Goal: Task Accomplishment & Management: Manage account settings

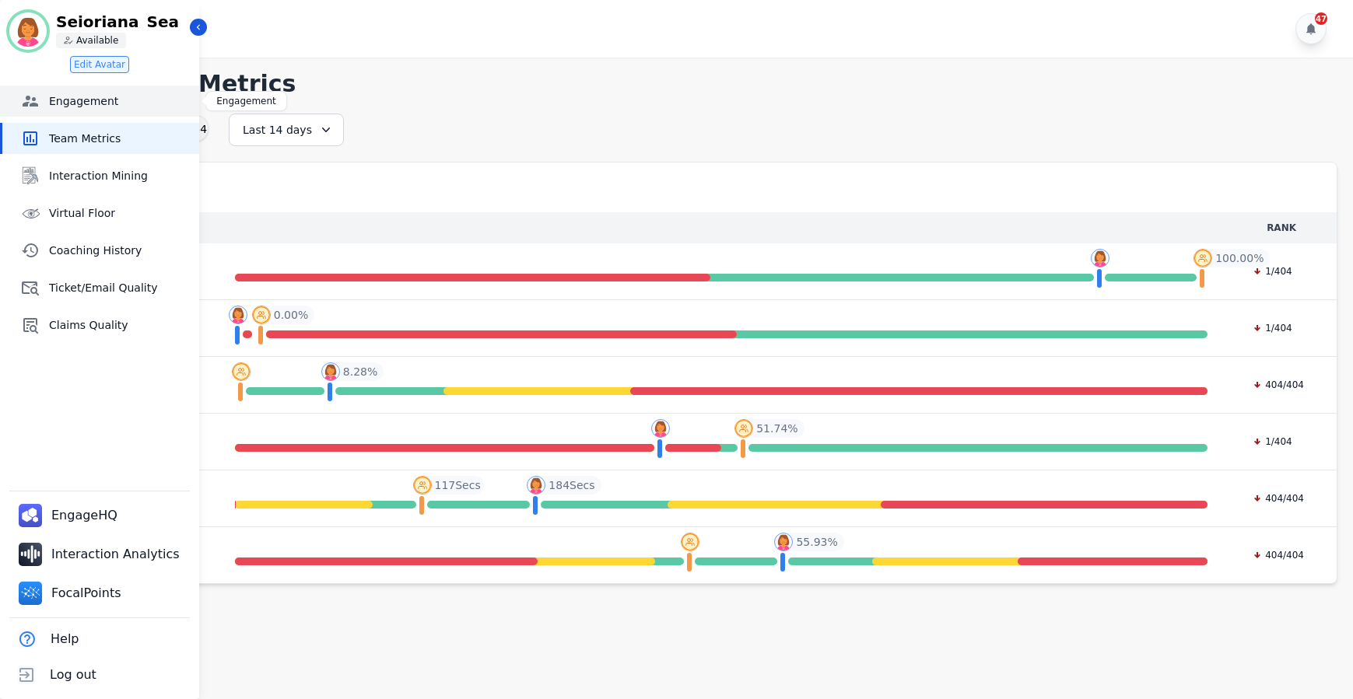
click at [107, 114] on link "Engagement" at bounding box center [100, 101] width 197 height 31
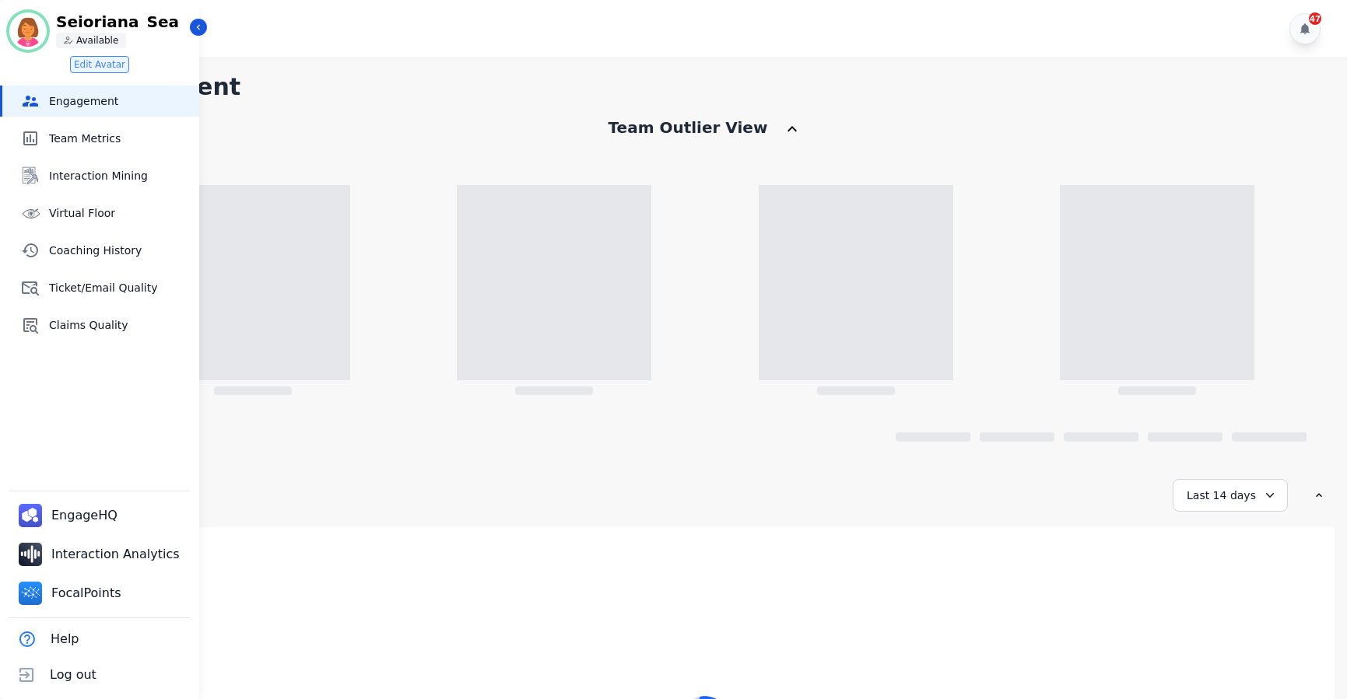
click at [207, 28] on div "47" at bounding box center [707, 29] width 1287 height 58
click at [203, 26] on icon "Sidebar" at bounding box center [198, 27] width 11 height 11
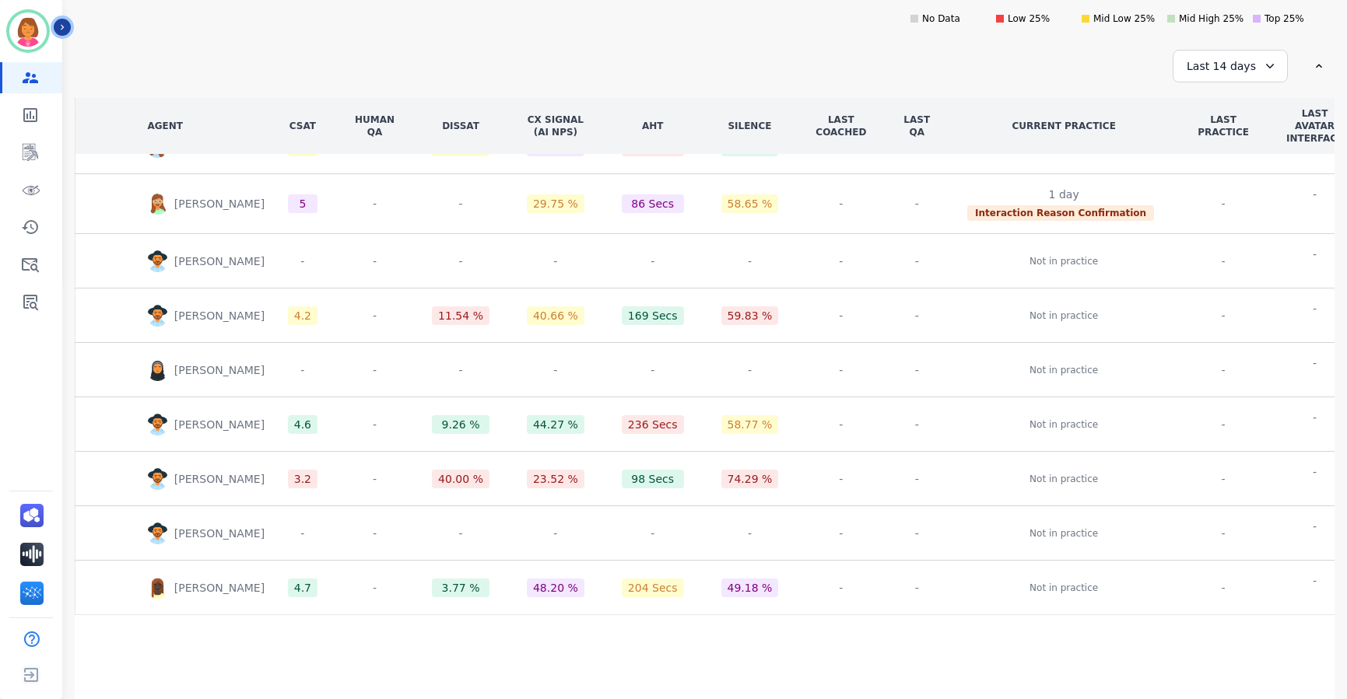
scroll to position [49, 0]
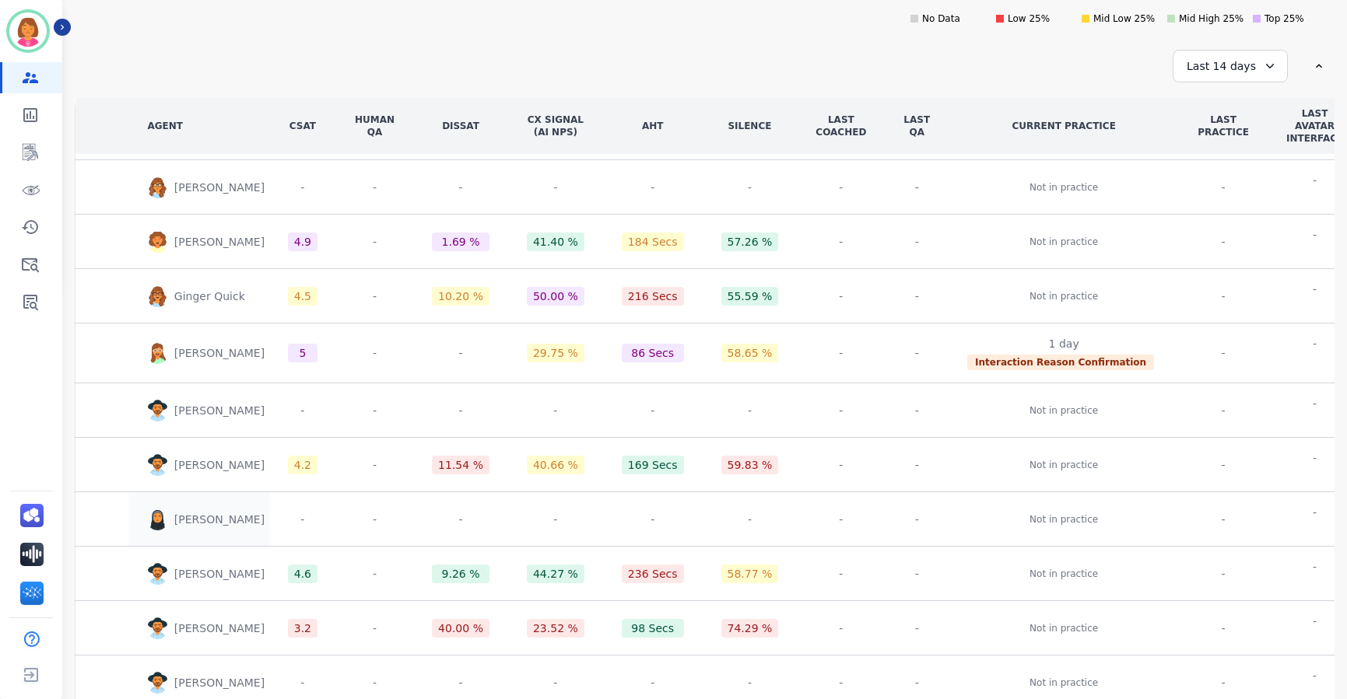
click at [158, 522] on img at bounding box center [157, 520] width 20 height 22
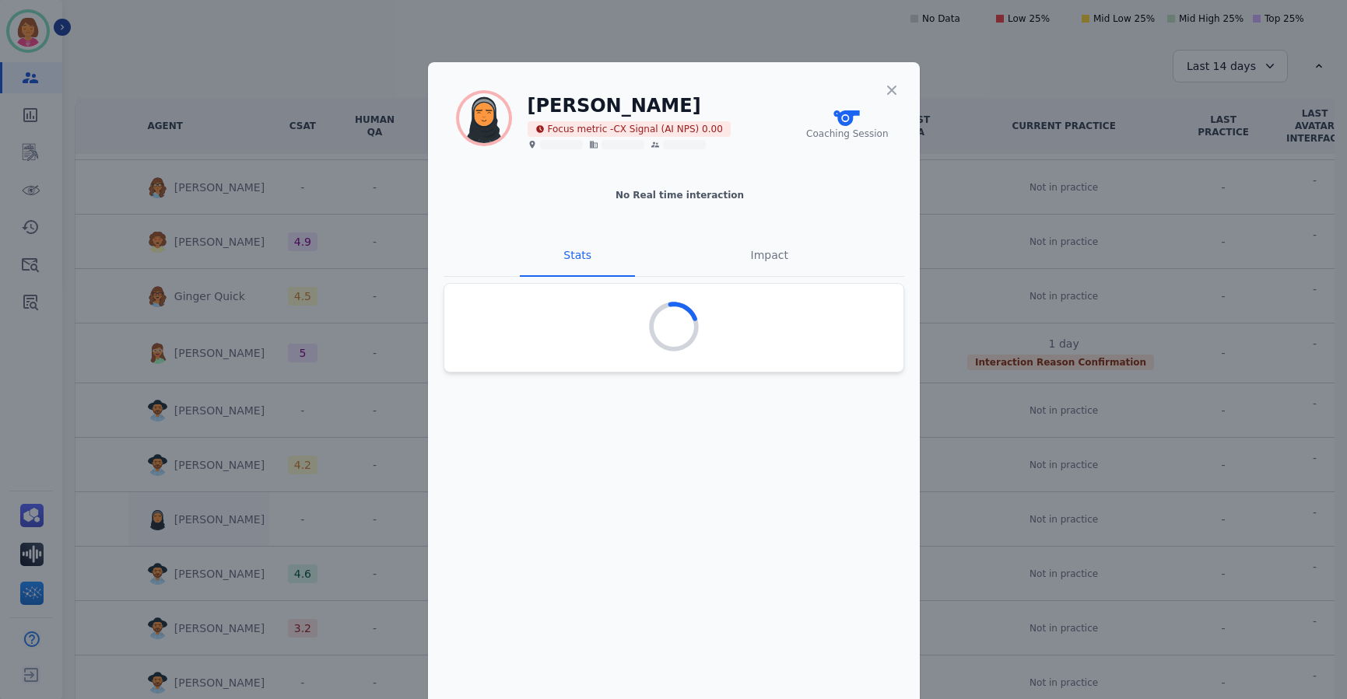
click at [158, 522] on div "Lasinia Oda Focus metric - CX Signal (AI NPS) 0.00 Coaching Session No Real tim…" at bounding box center [673, 349] width 1347 height 699
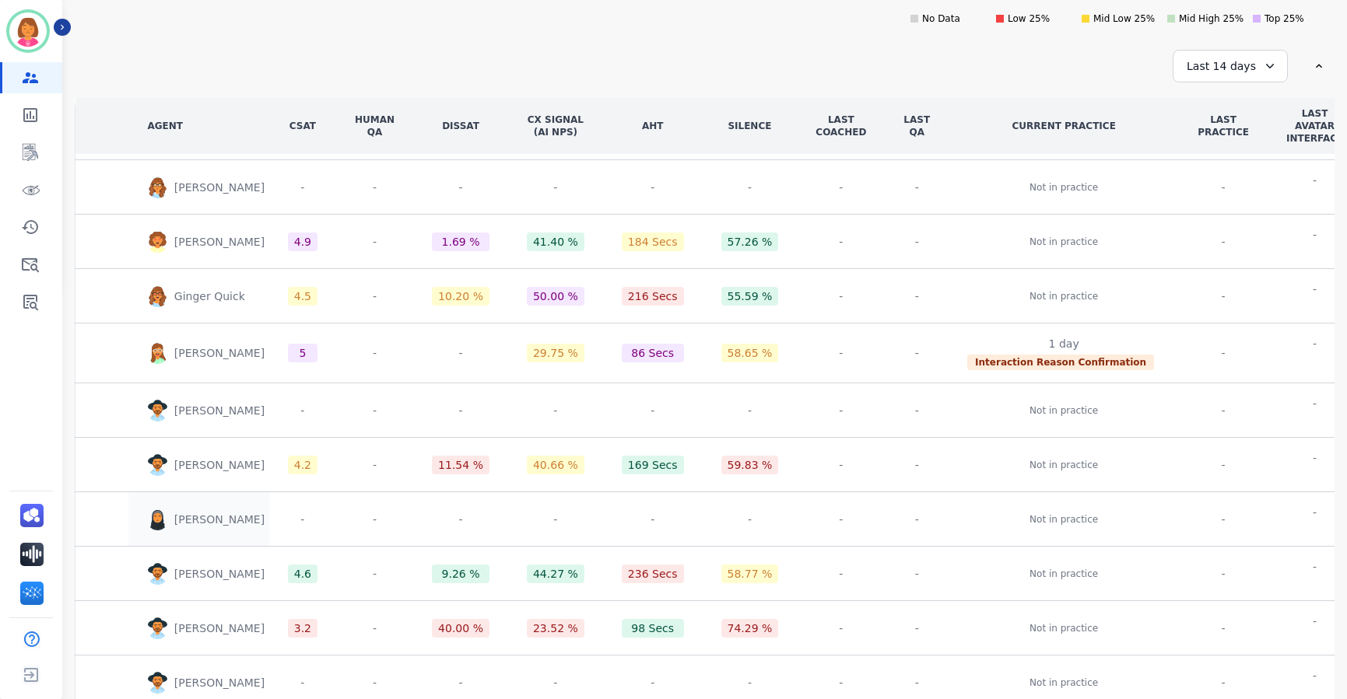
click at [158, 522] on img at bounding box center [157, 520] width 20 height 22
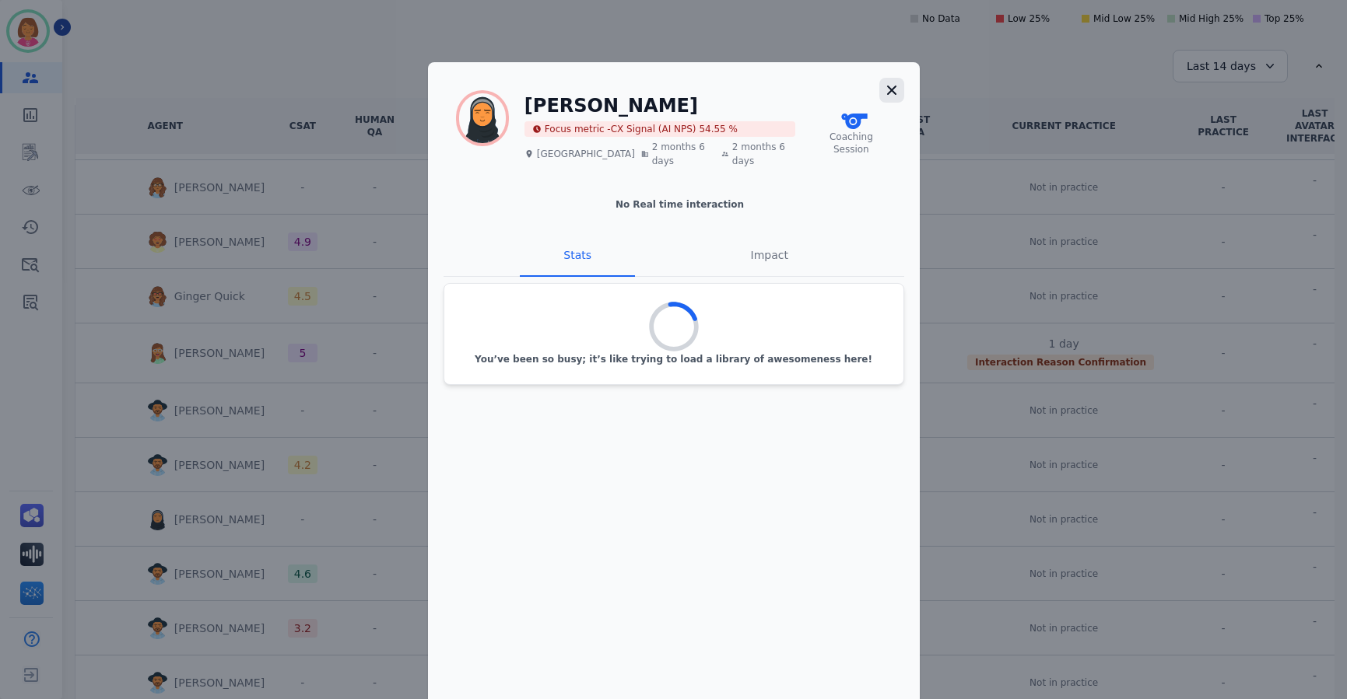
click at [884, 92] on icon "button" at bounding box center [892, 90] width 16 height 16
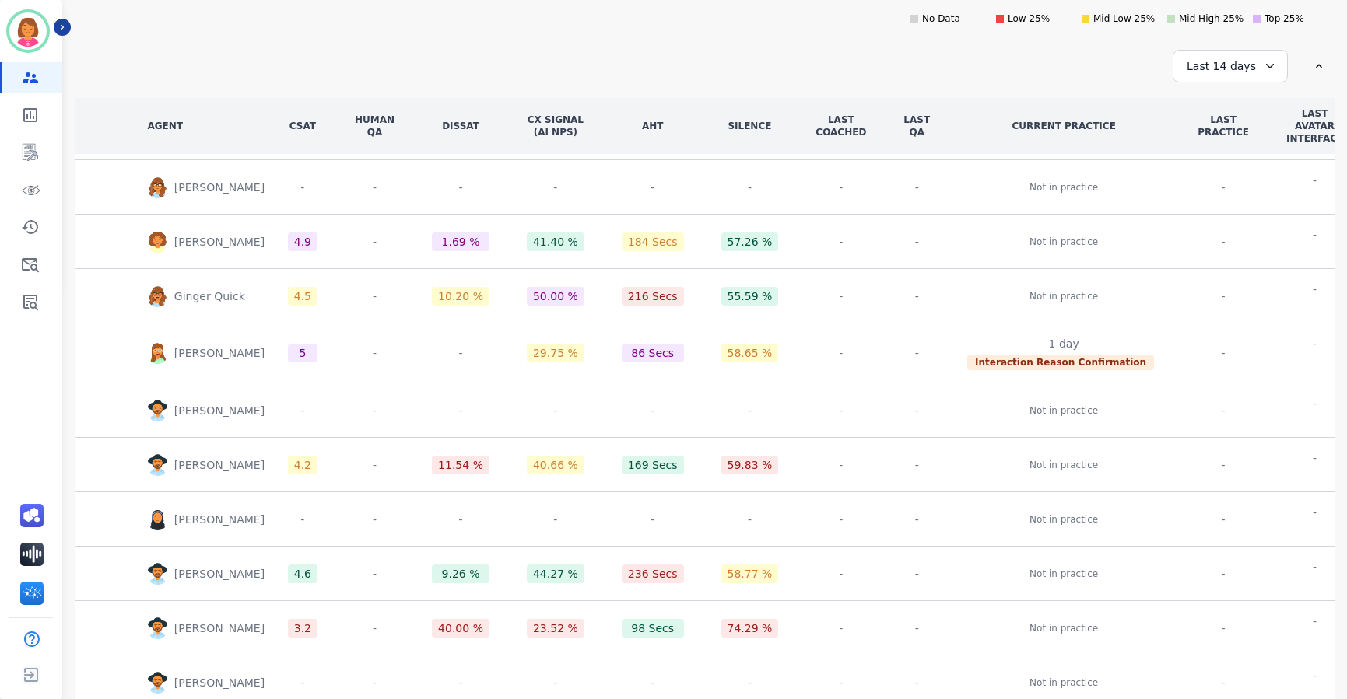
scroll to position [0, 0]
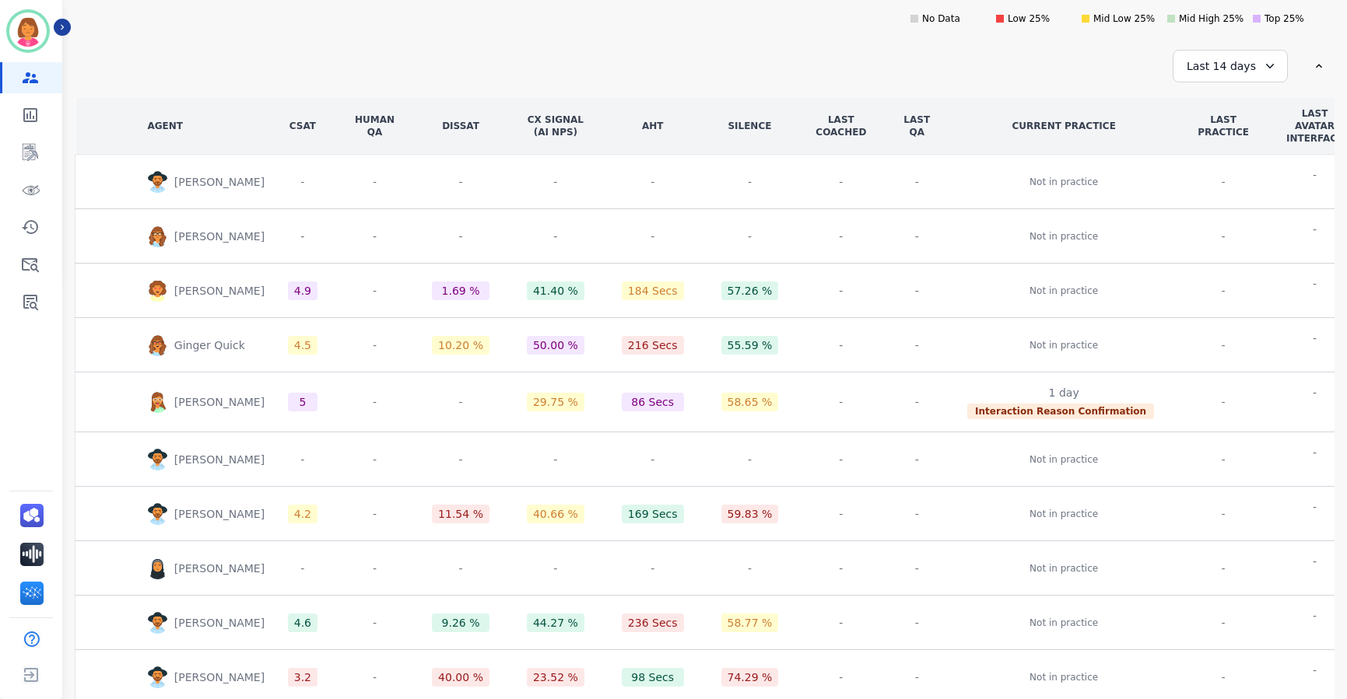
click at [1234, 70] on div "Last 14 days" at bounding box center [1229, 66] width 115 height 33
click at [1256, 204] on li "Last 30 days" at bounding box center [1240, 199] width 78 height 16
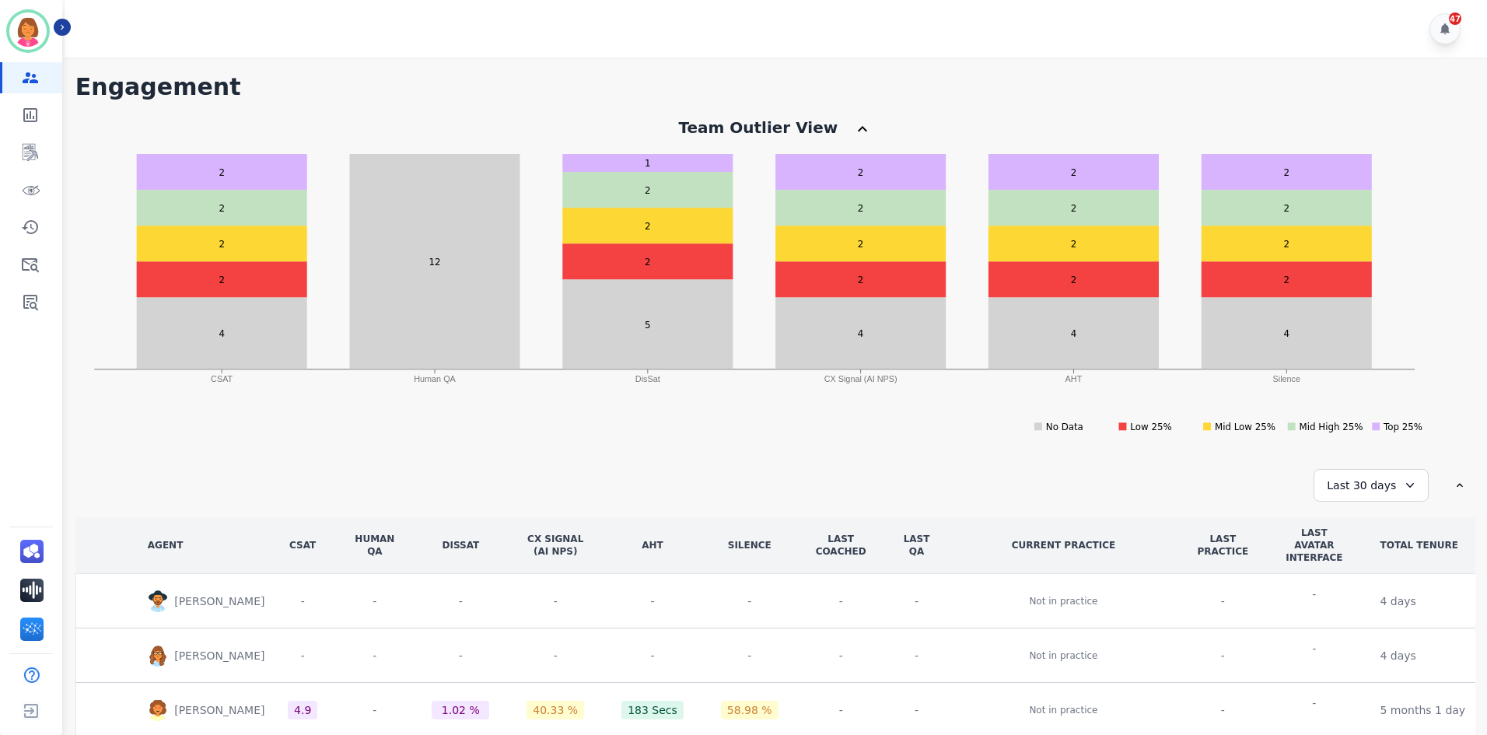
scroll to position [156, 0]
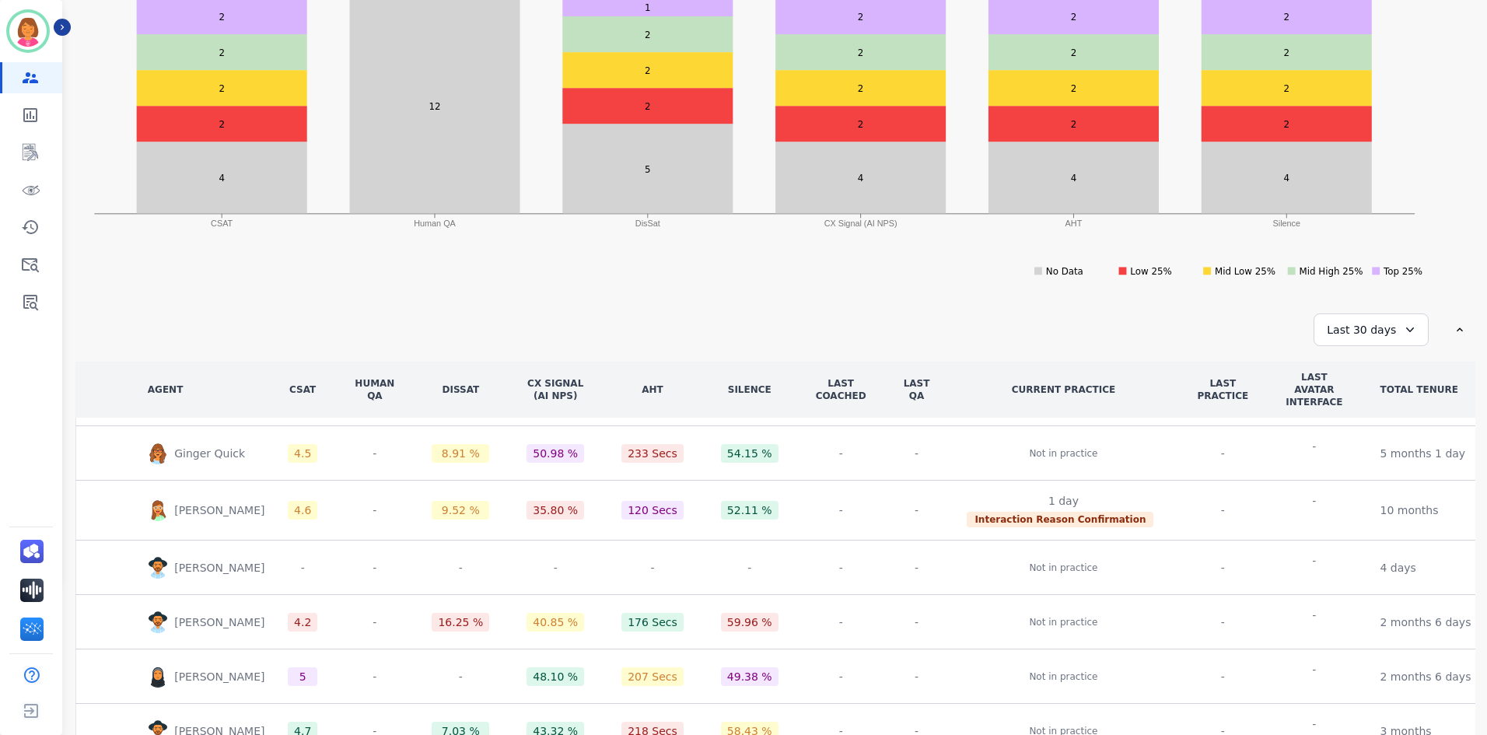
click at [1342, 324] on div "Last 30 days" at bounding box center [1371, 329] width 115 height 33
click at [1352, 478] on li "Last 90 days" at bounding box center [1382, 481] width 78 height 16
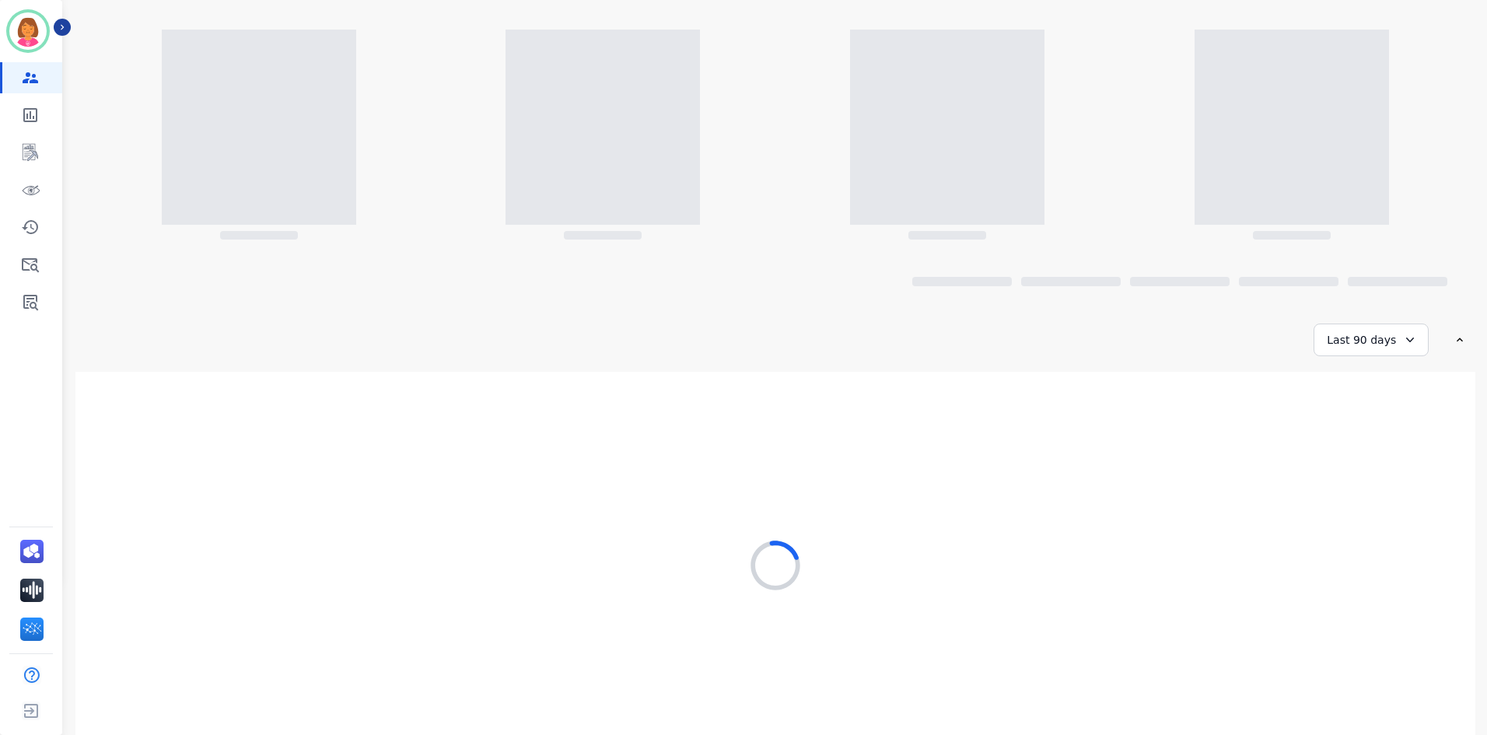
scroll to position [0, 0]
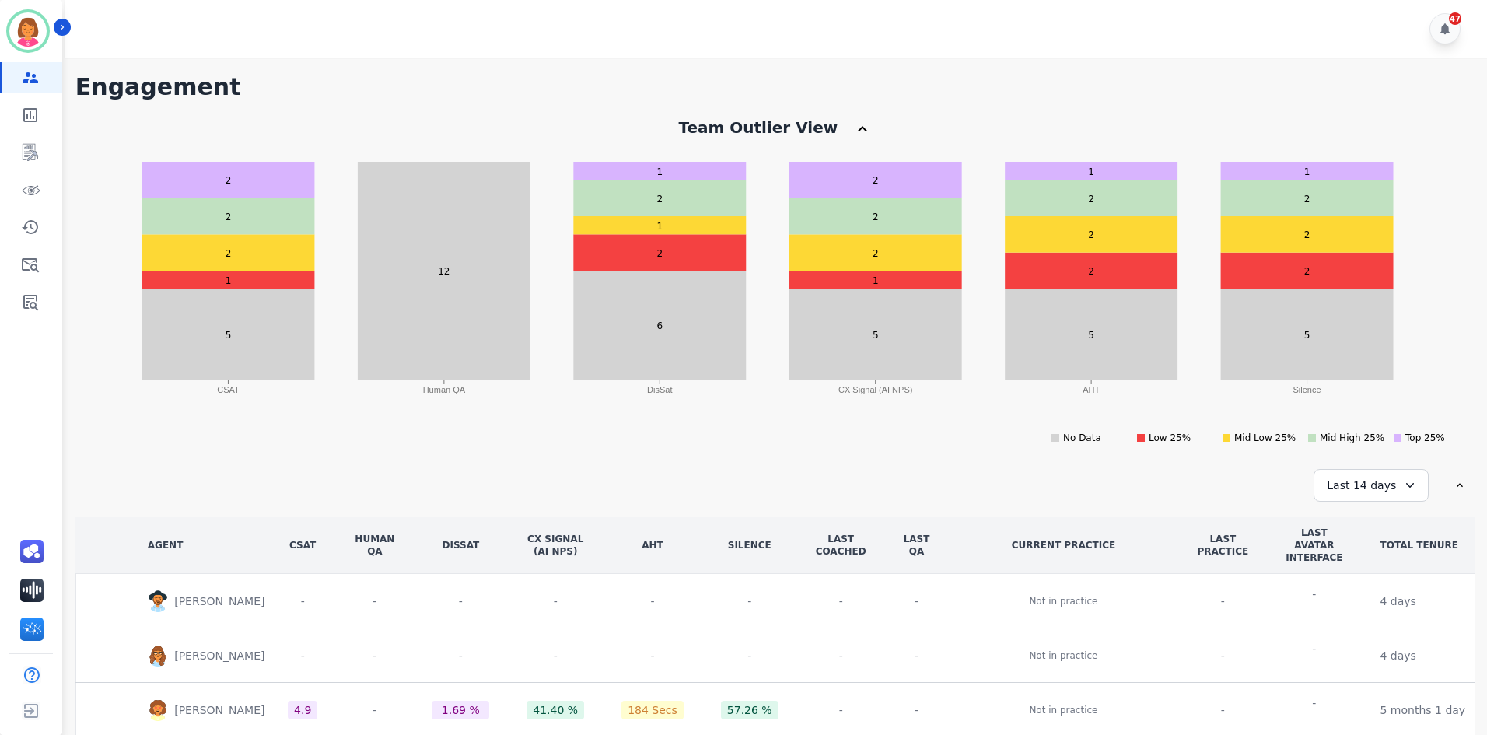
click at [1285, 68] on div "**********" at bounding box center [773, 588] width 1427 height 1061
